Goal: Task Accomplishment & Management: Complete application form

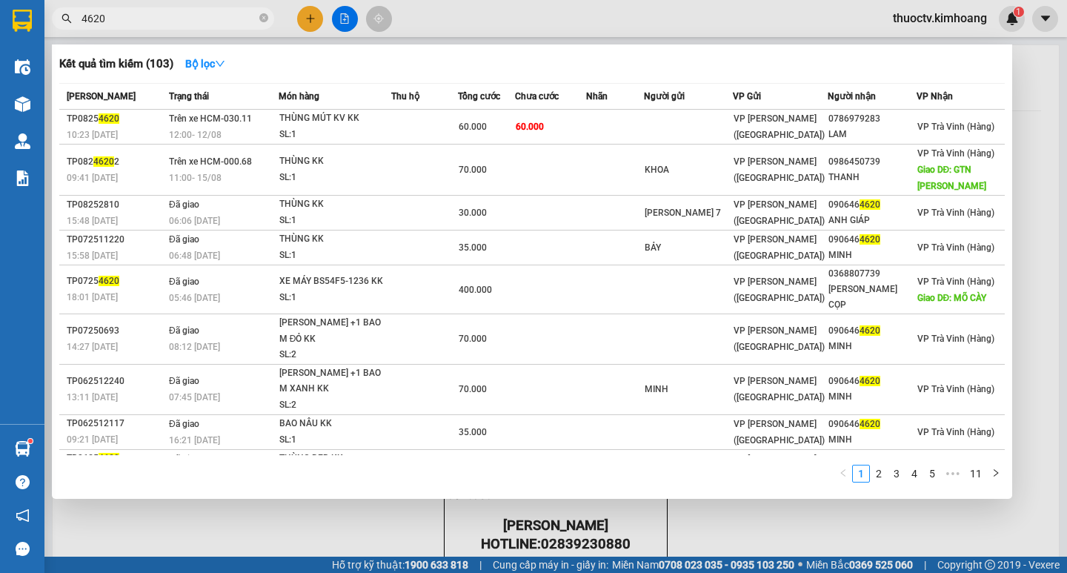
click at [126, 21] on input "4620" at bounding box center [168, 18] width 175 height 16
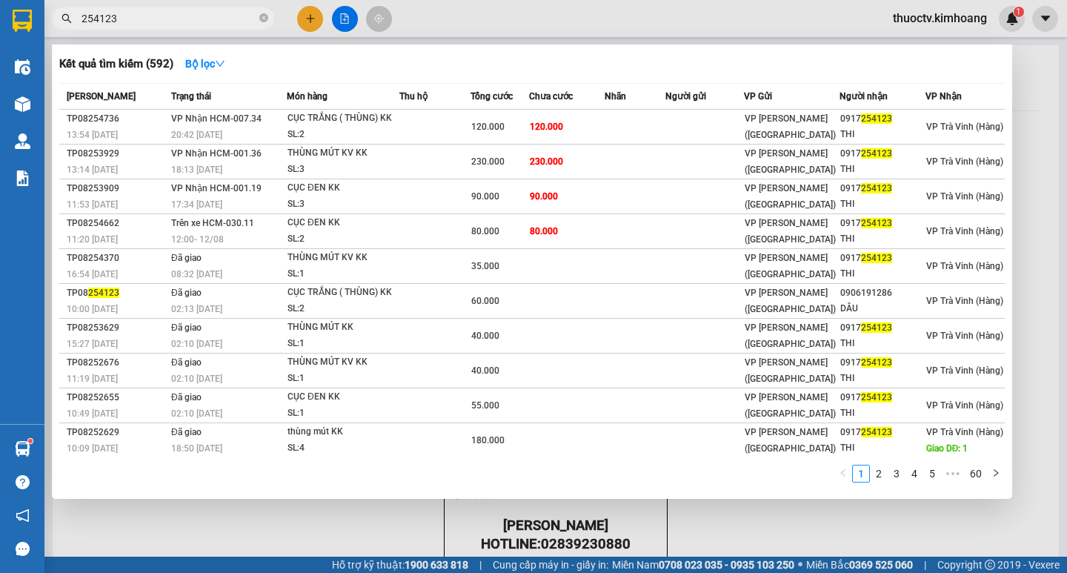
type input "254123"
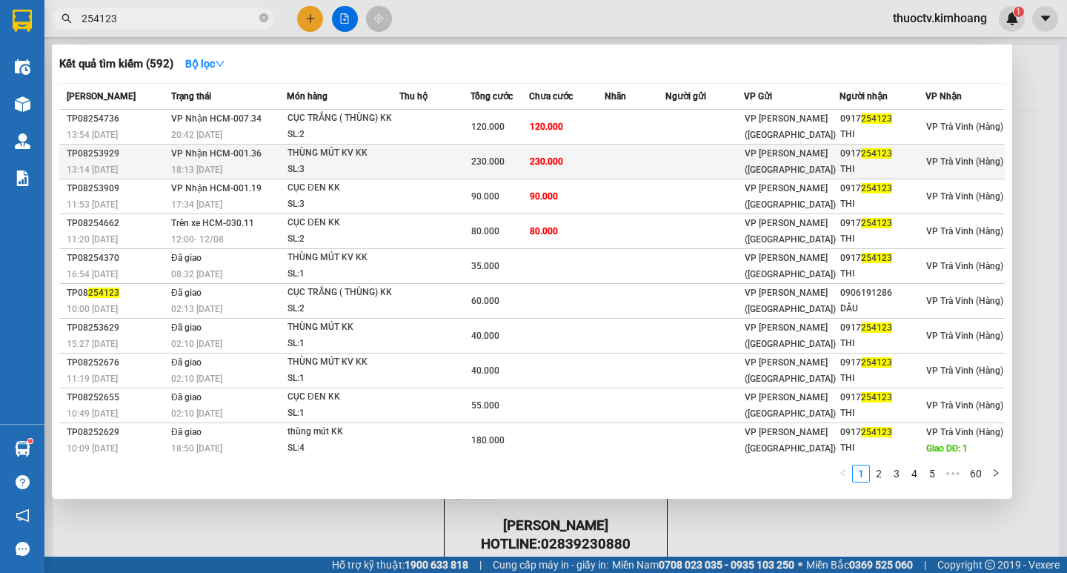
click at [893, 160] on div "0917 254123" at bounding box center [882, 154] width 84 height 16
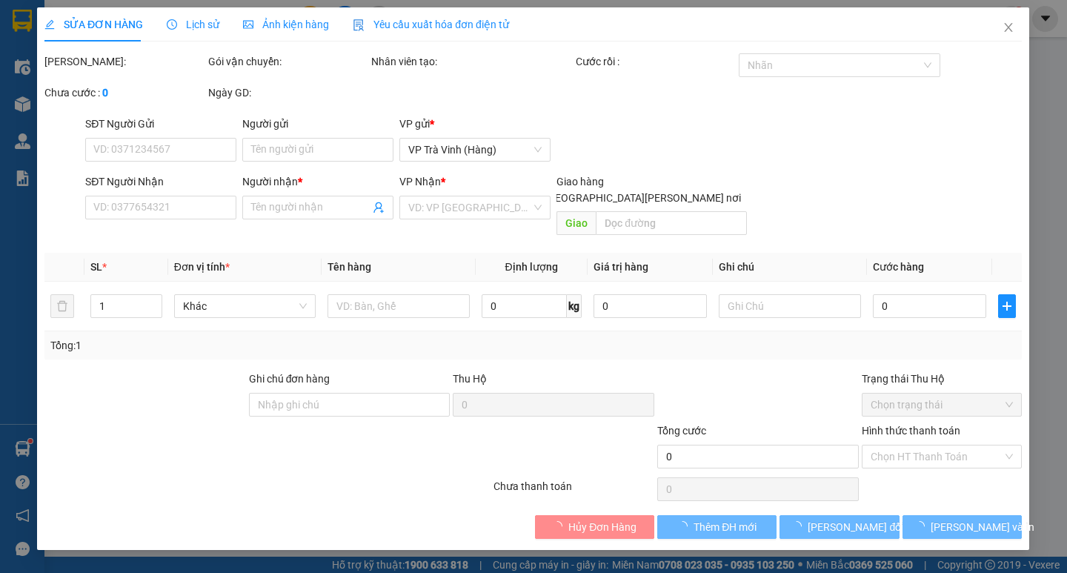
type input "0917254123"
type input "THI"
type input "230.000"
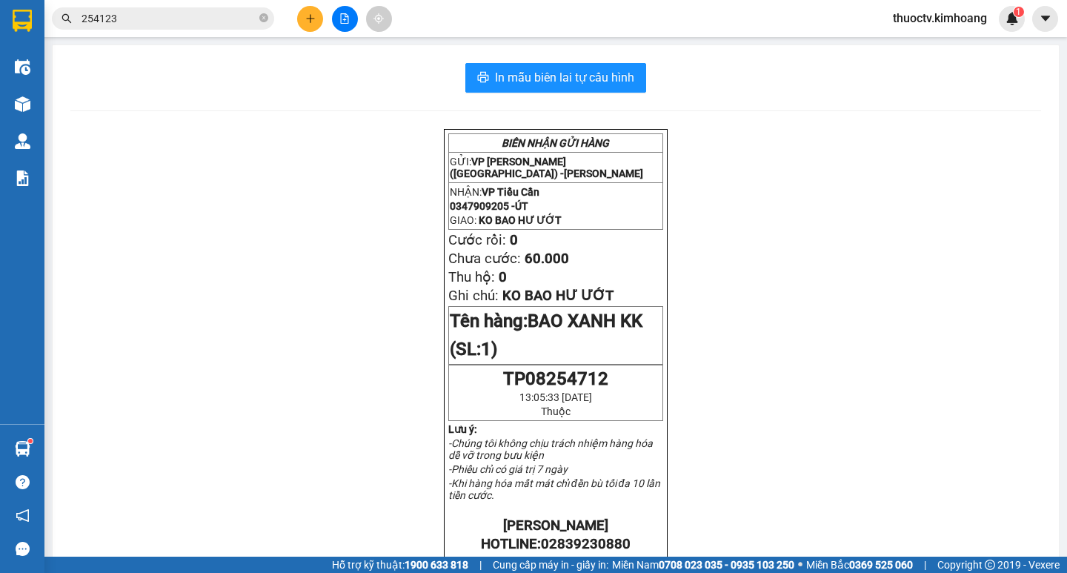
click at [133, 22] on input "254123" at bounding box center [168, 18] width 175 height 16
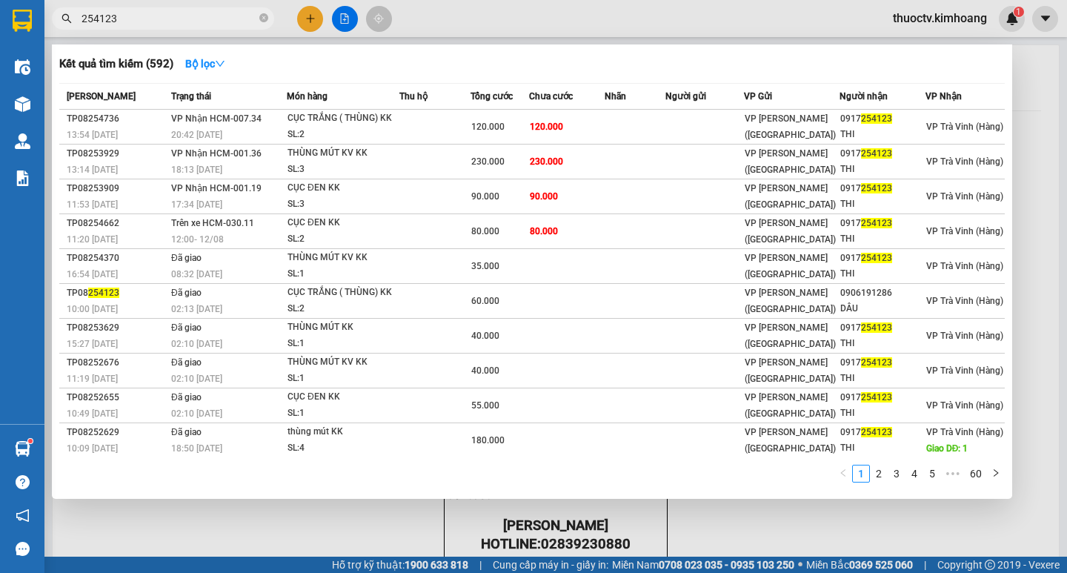
click at [133, 22] on input "254123" at bounding box center [168, 18] width 175 height 16
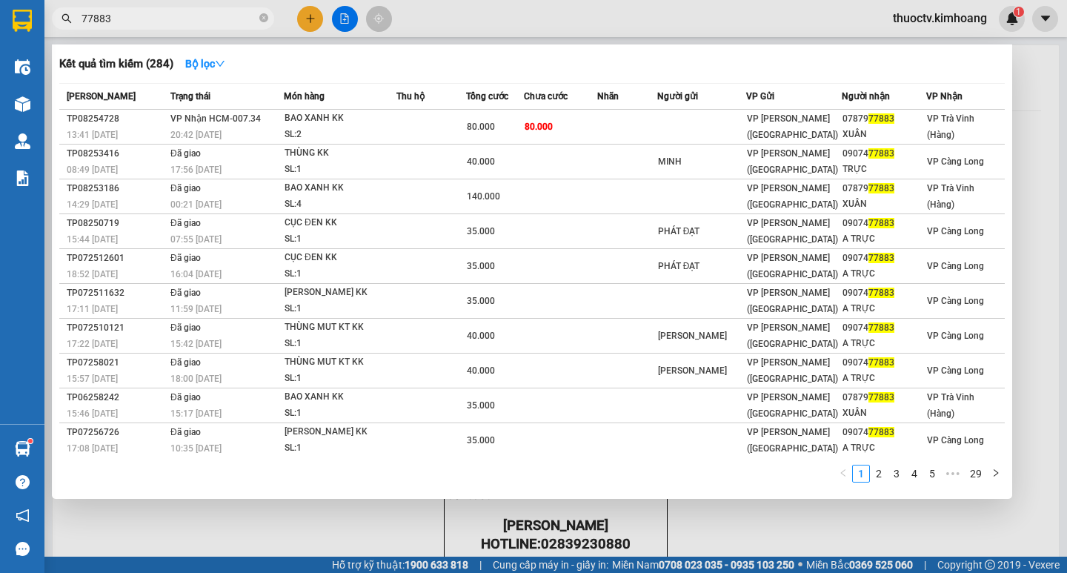
click at [113, 16] on input "77883" at bounding box center [168, 18] width 175 height 16
click at [112, 16] on input "77883" at bounding box center [168, 18] width 175 height 16
type input "7"
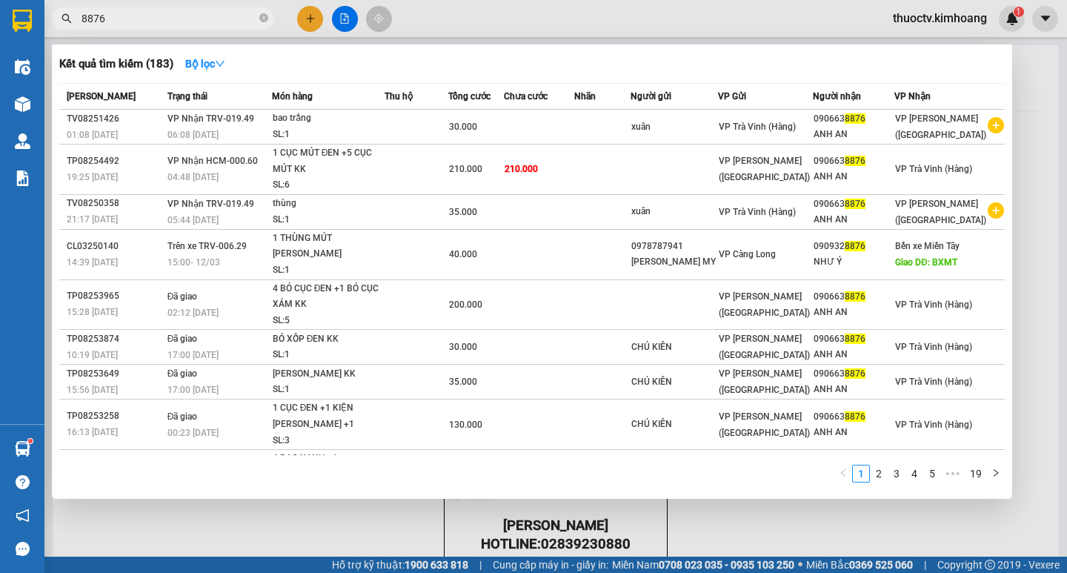
click at [113, 19] on input "8876" at bounding box center [168, 18] width 175 height 16
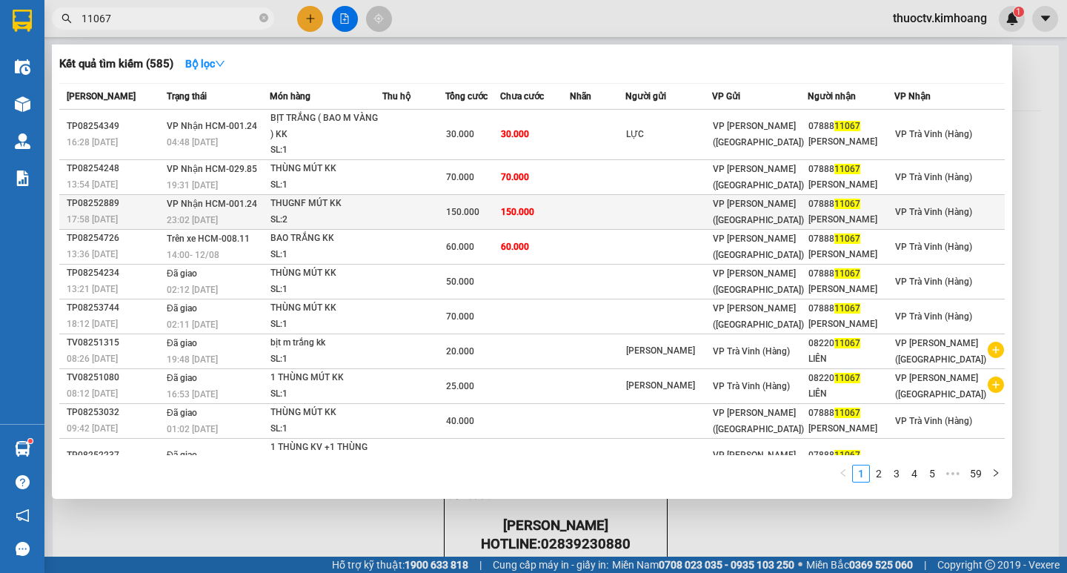
type input "11067"
click at [827, 227] on div "[PERSON_NAME]" at bounding box center [850, 220] width 85 height 16
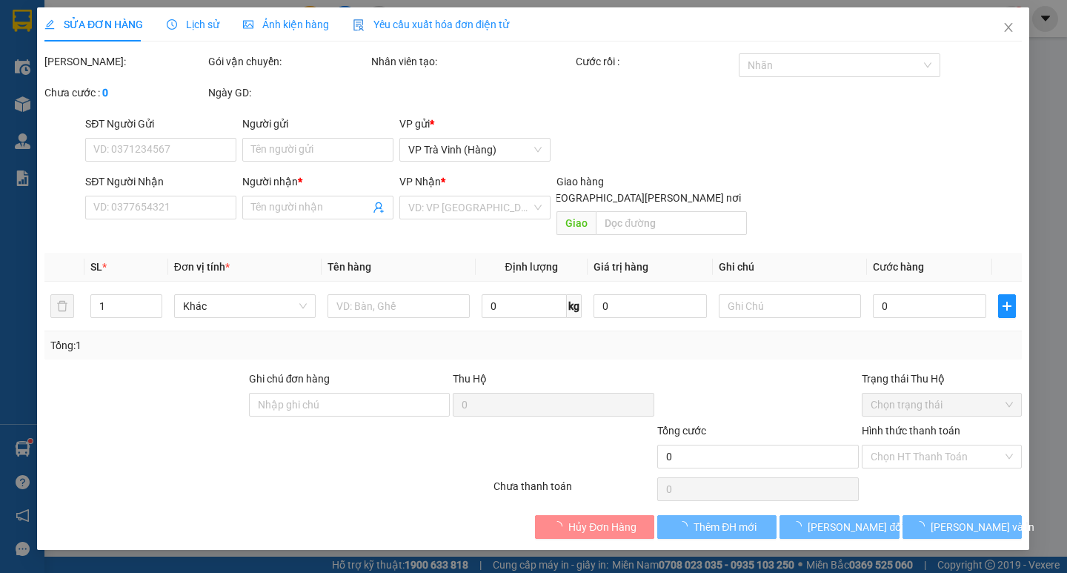
type input "0788811067"
type input "[PERSON_NAME]"
type input "150.000"
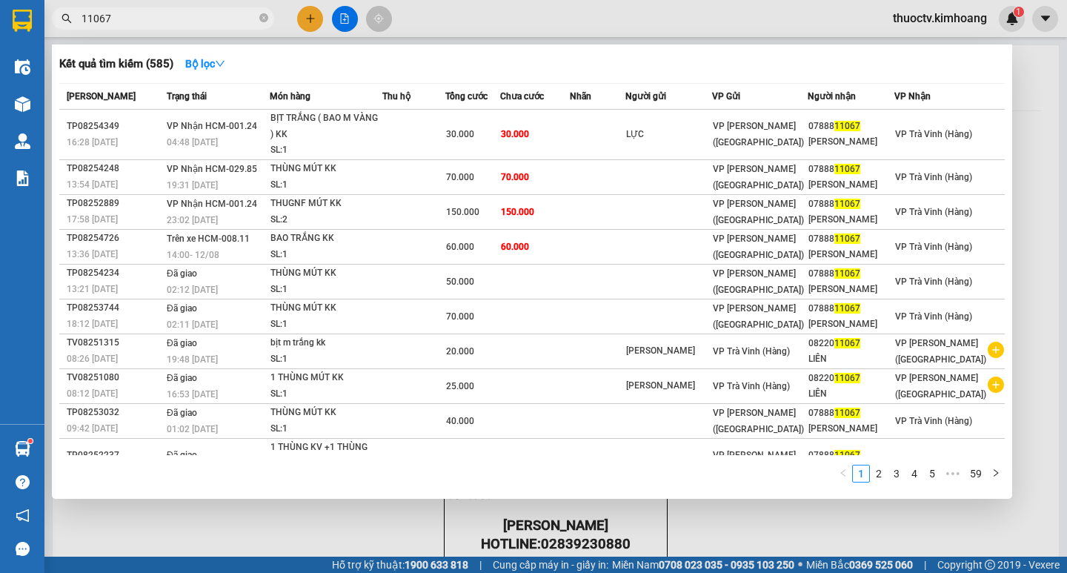
click at [118, 17] on input "11067" at bounding box center [168, 18] width 175 height 16
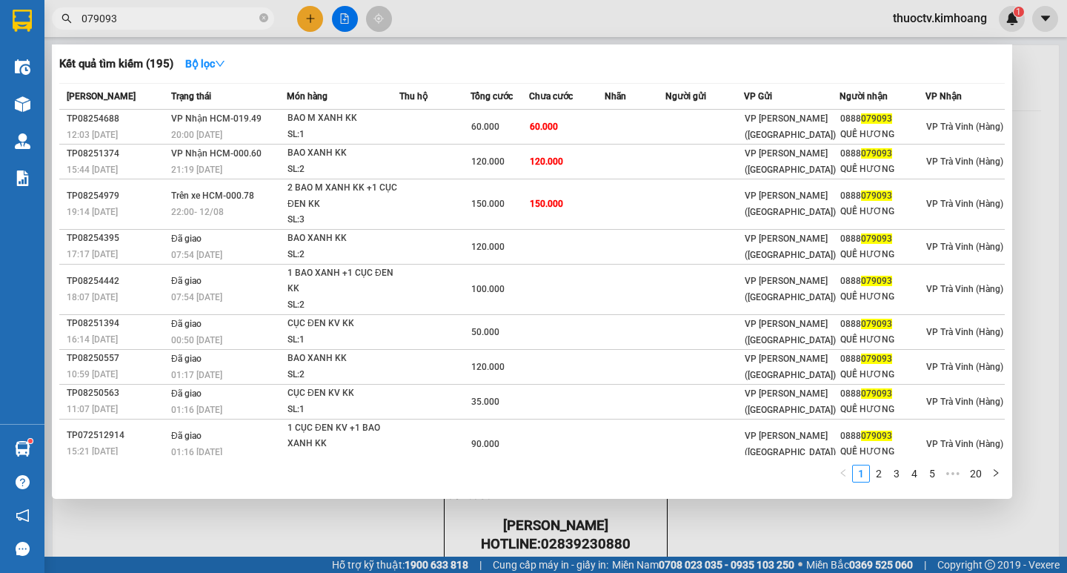
click at [123, 23] on input "079093" at bounding box center [168, 18] width 175 height 16
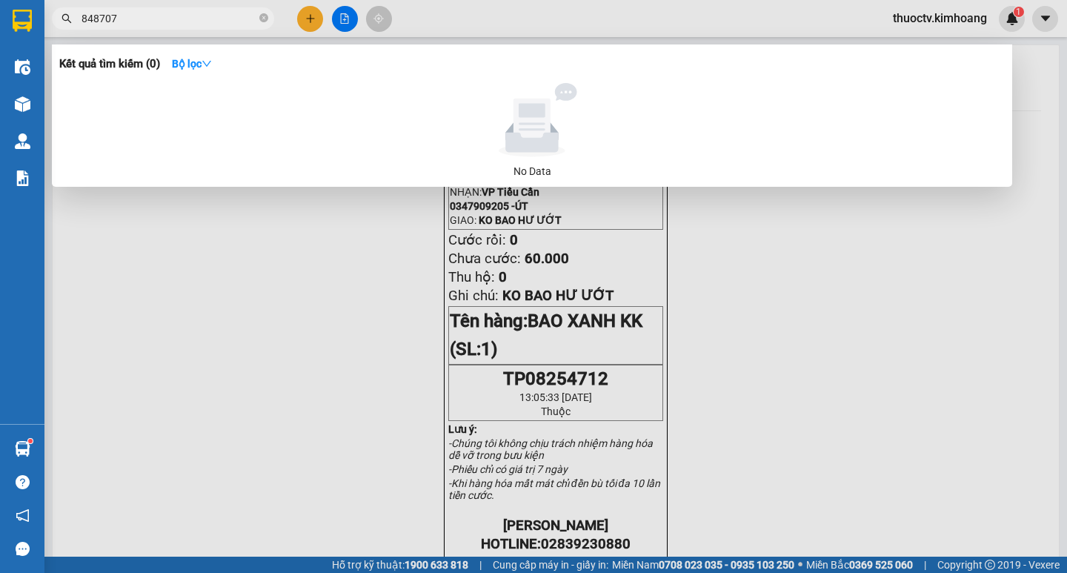
click at [101, 19] on input "848707" at bounding box center [168, 18] width 175 height 16
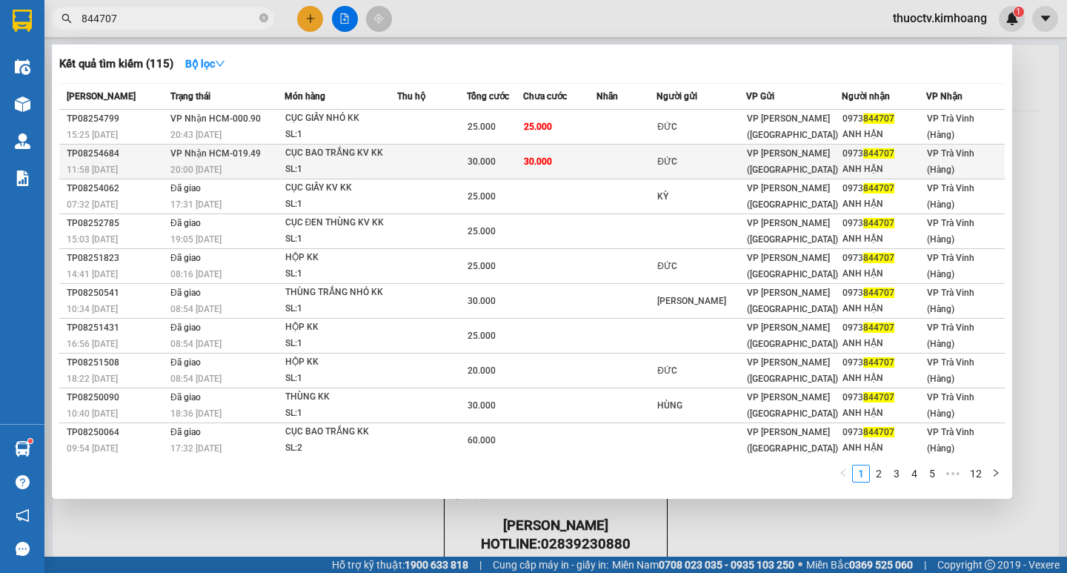
type input "844707"
click at [584, 161] on td "30.000" at bounding box center [559, 161] width 73 height 35
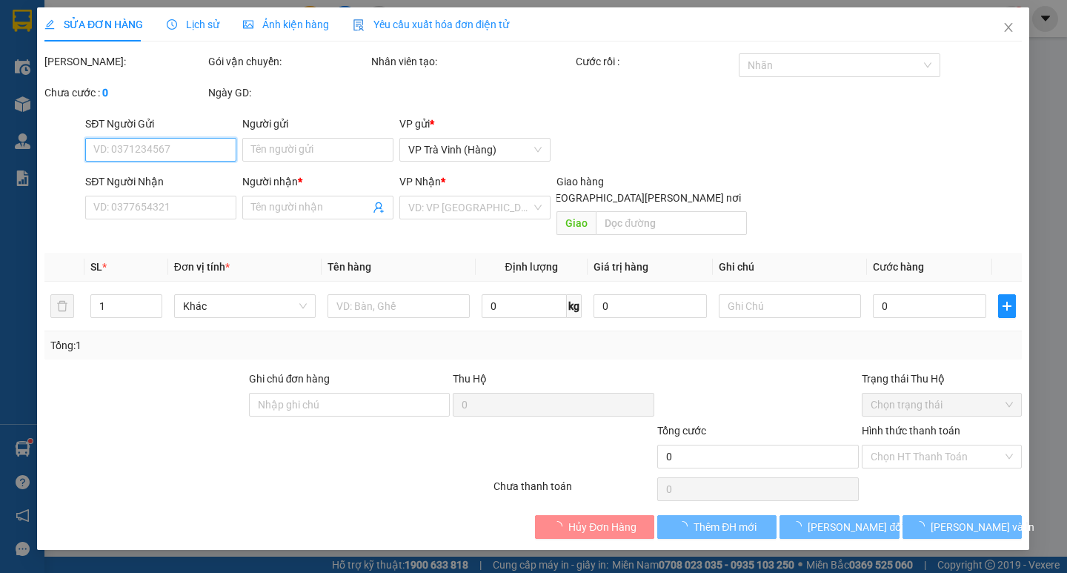
type input "ĐỨC"
type input "0973844707"
type input "ANH HẬN"
type input "30.000"
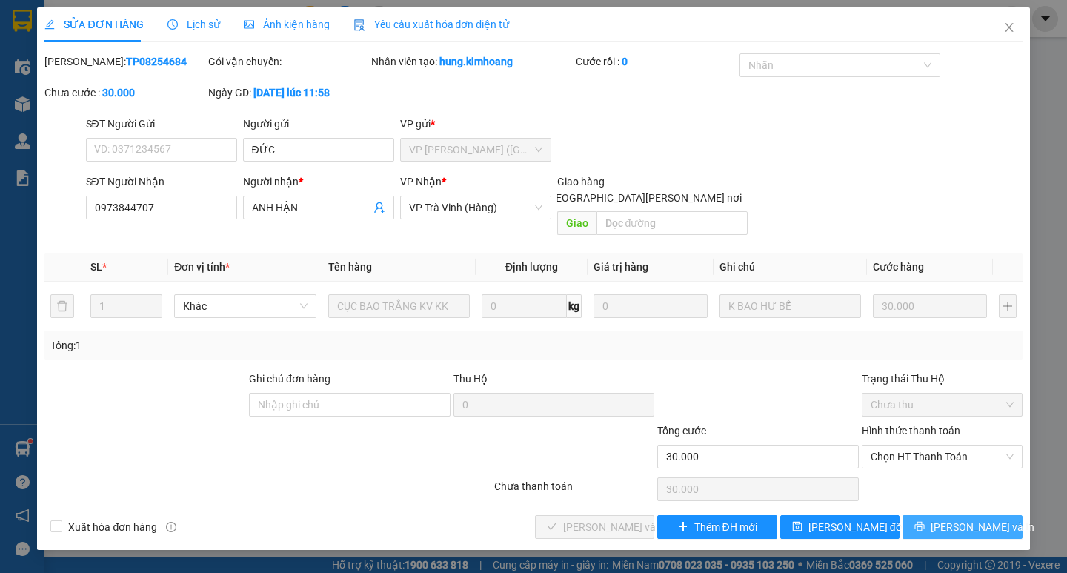
click at [966, 519] on span "[PERSON_NAME] và In" at bounding box center [982, 527] width 104 height 16
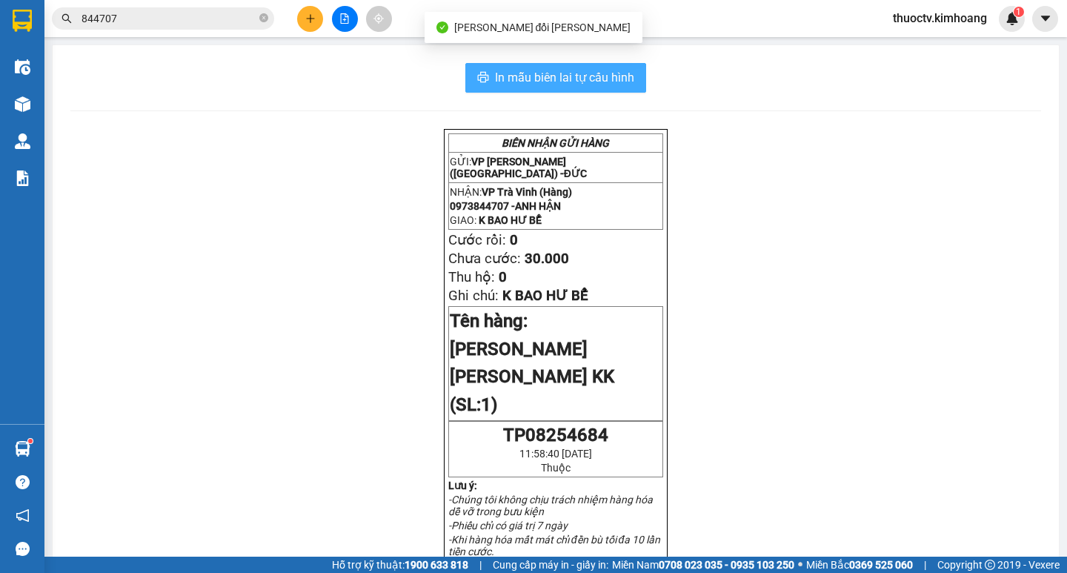
click at [504, 79] on span "In mẫu biên lai tự cấu hình" at bounding box center [564, 77] width 139 height 19
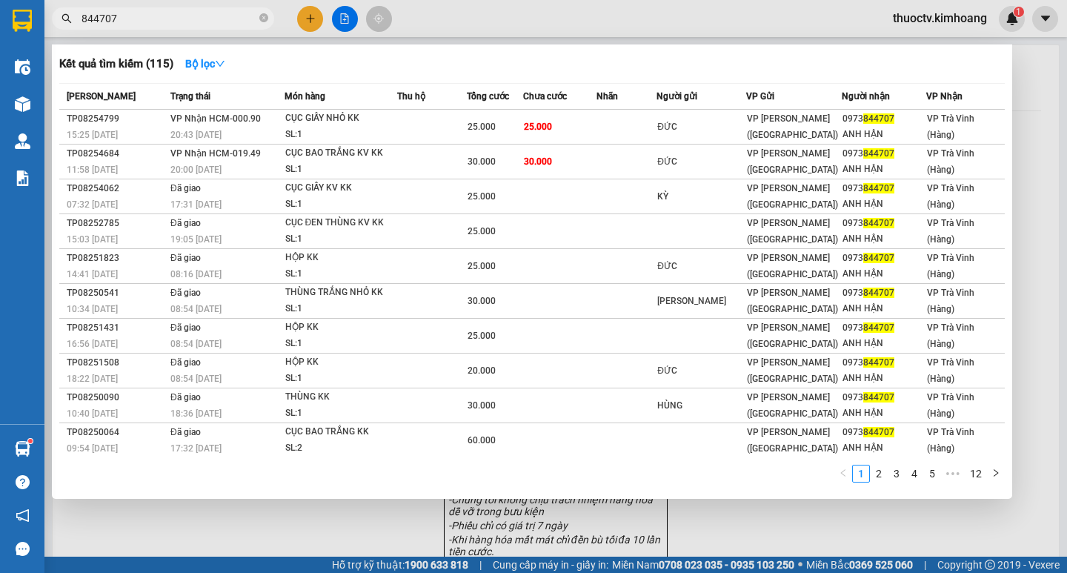
click at [155, 17] on input "844707" at bounding box center [168, 18] width 175 height 16
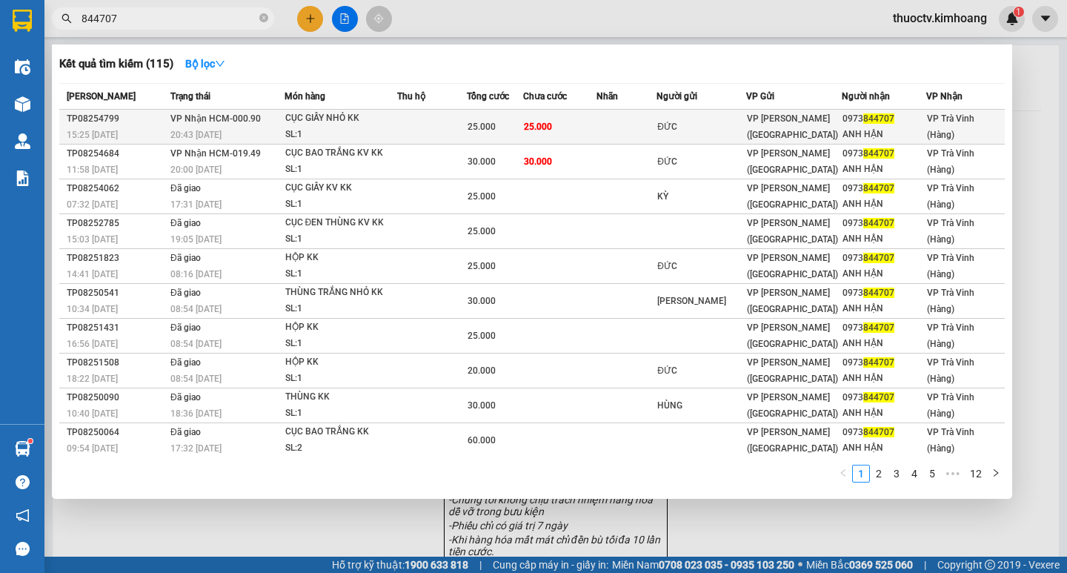
click at [568, 124] on td "25.000" at bounding box center [559, 127] width 73 height 35
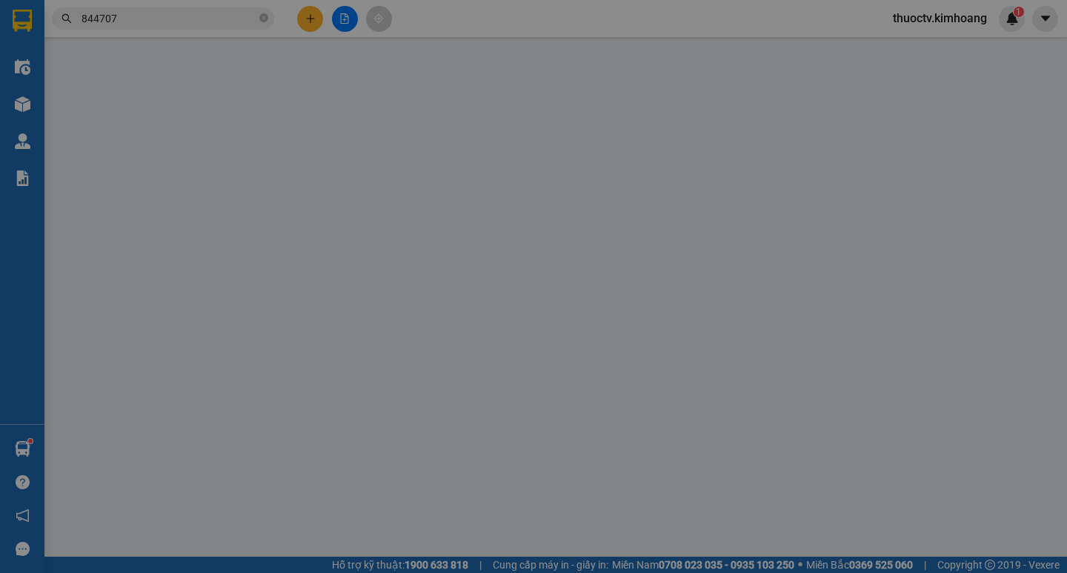
type input "ĐỨC"
type input "0973844707"
type input "ANH HẬN"
type input "25.000"
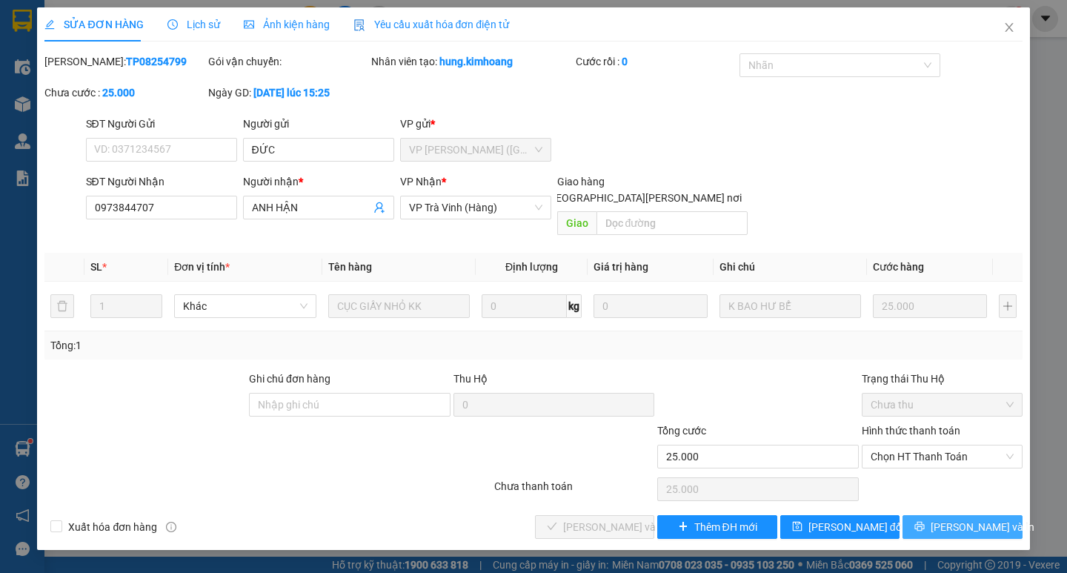
click at [969, 519] on span "[PERSON_NAME] và In" at bounding box center [982, 527] width 104 height 16
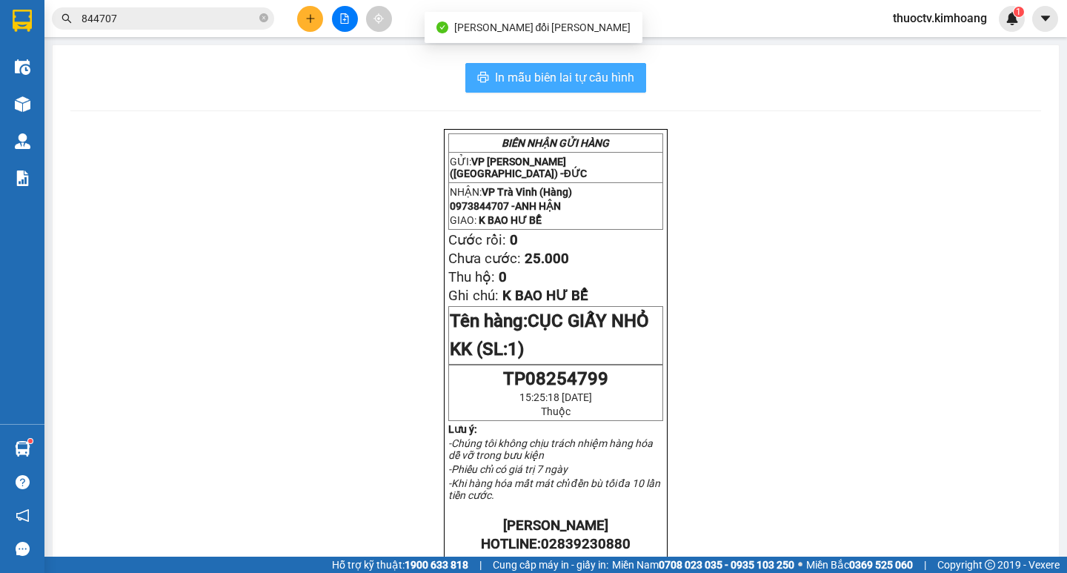
click at [497, 80] on span "In mẫu biên lai tự cấu hình" at bounding box center [564, 77] width 139 height 19
